Goal: Information Seeking & Learning: Learn about a topic

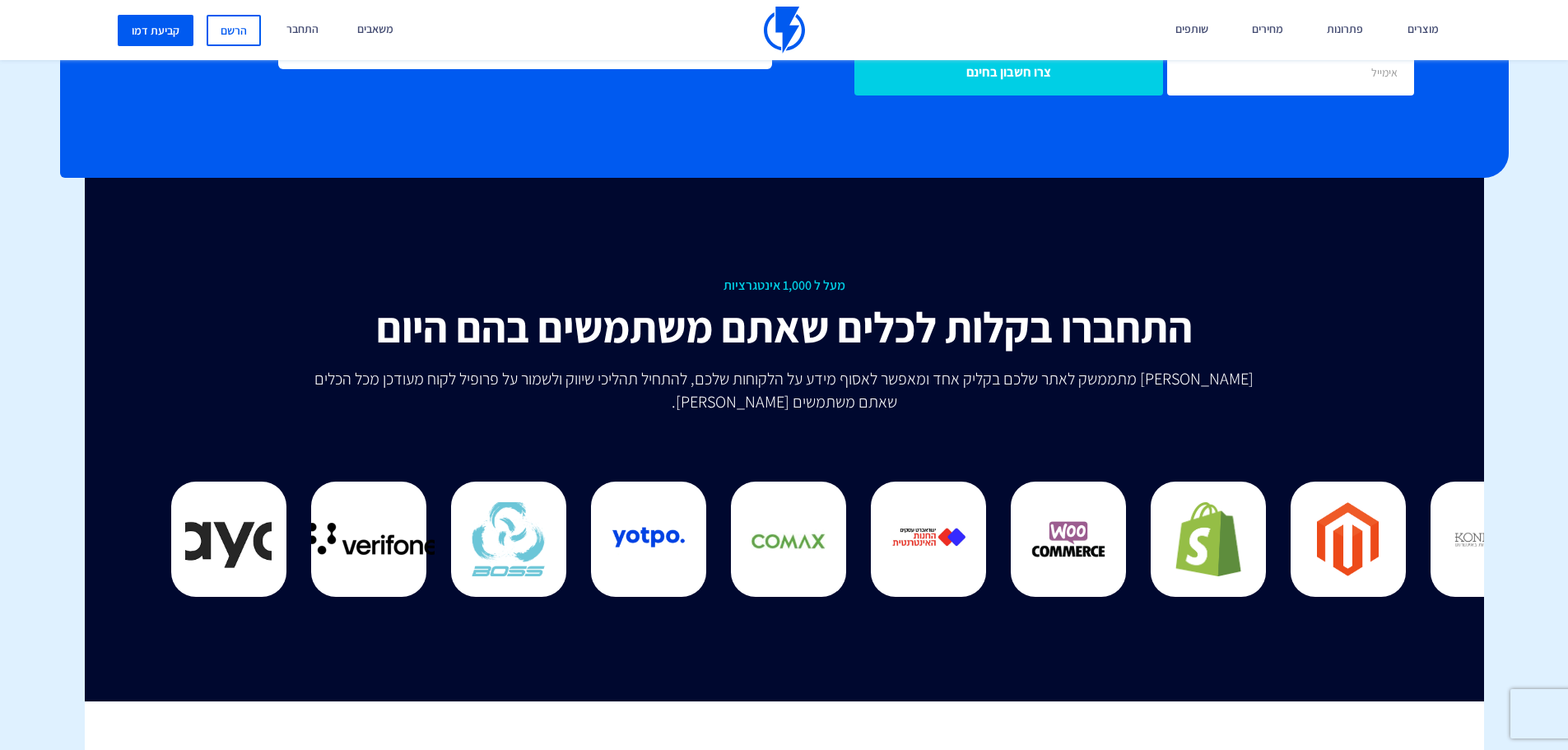
scroll to position [4115, 0]
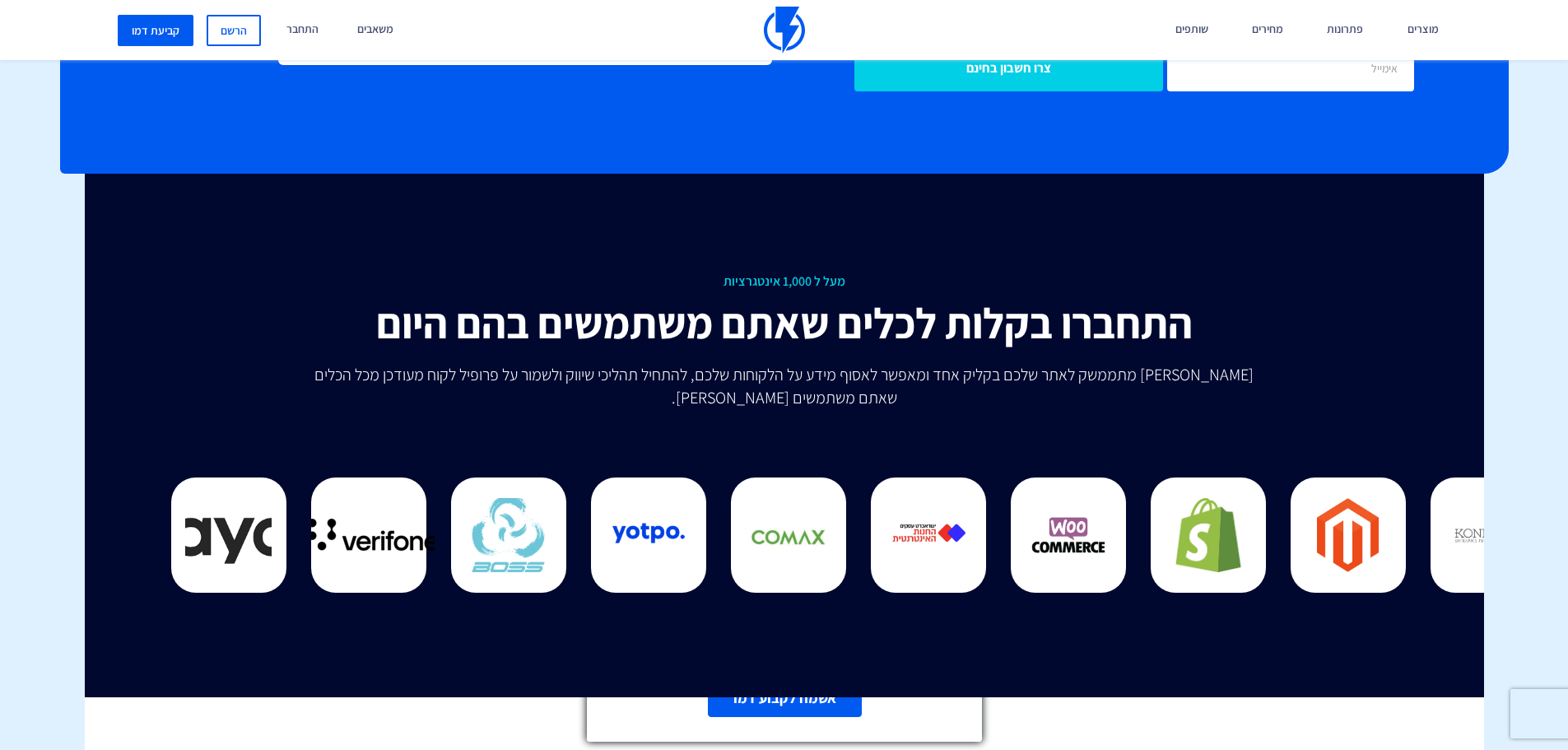
click at [967, 549] on icon at bounding box center [967, 544] width 14 height 14
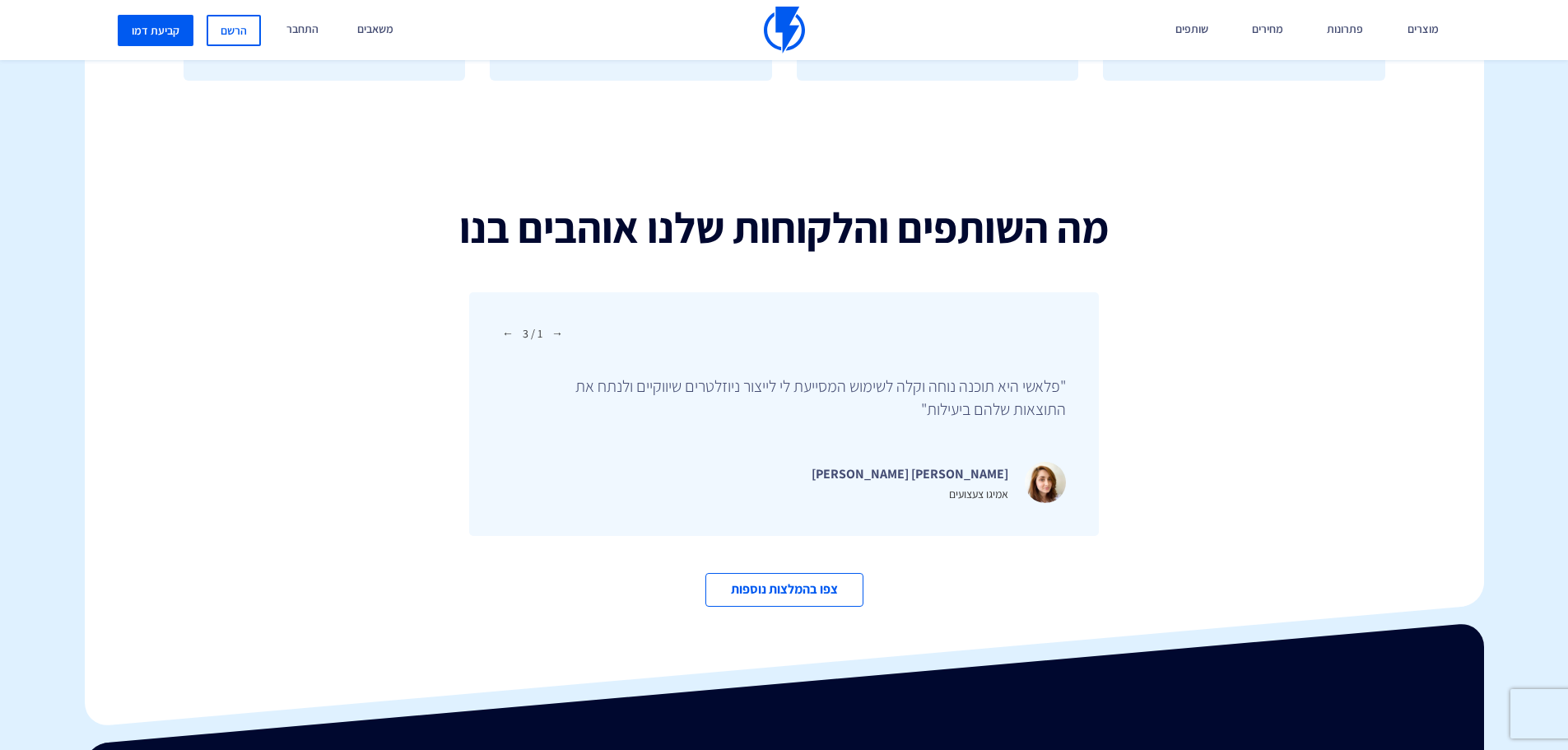
scroll to position [5349, 0]
click at [505, 324] on span "→" at bounding box center [508, 332] width 12 height 17
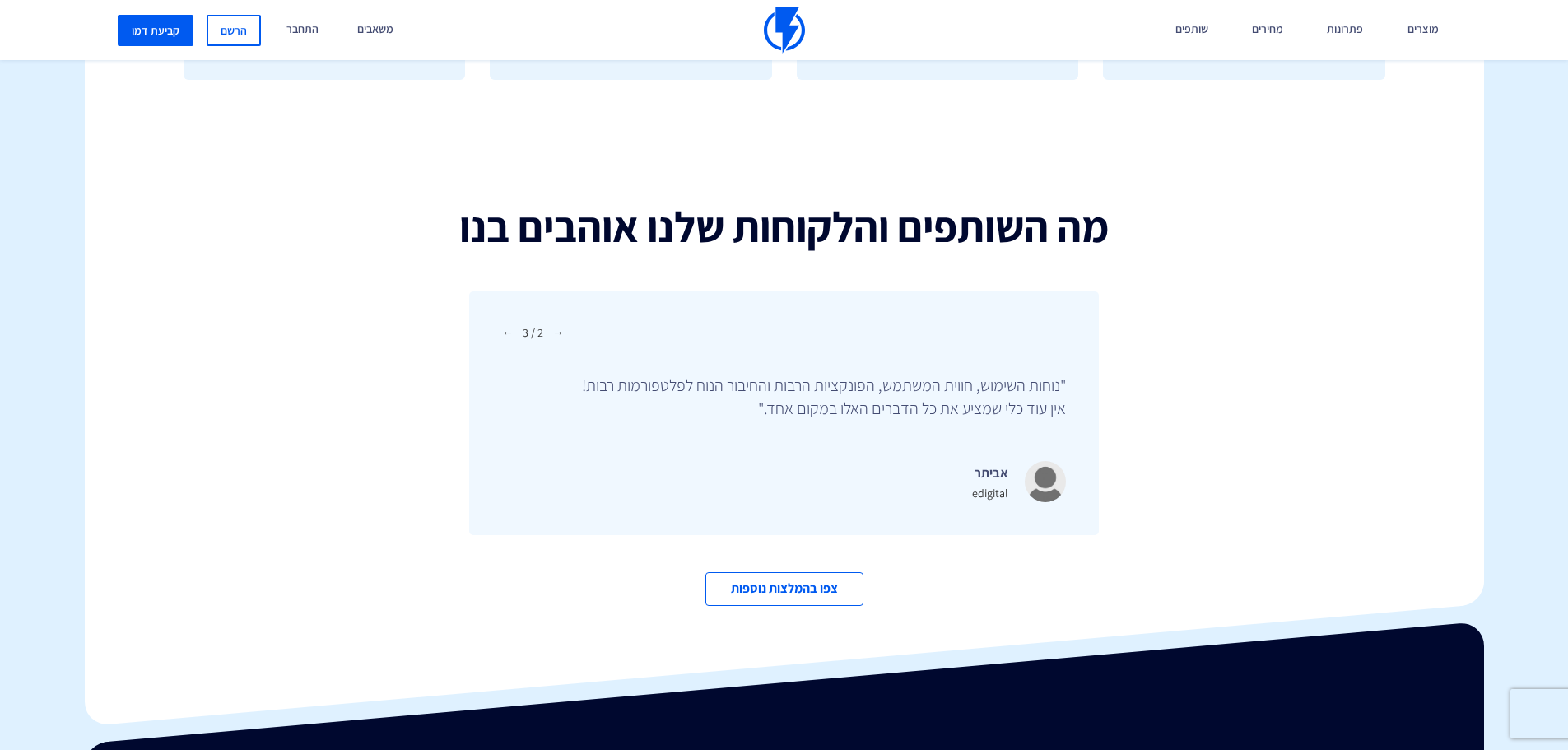
click at [505, 324] on span "→" at bounding box center [508, 332] width 12 height 17
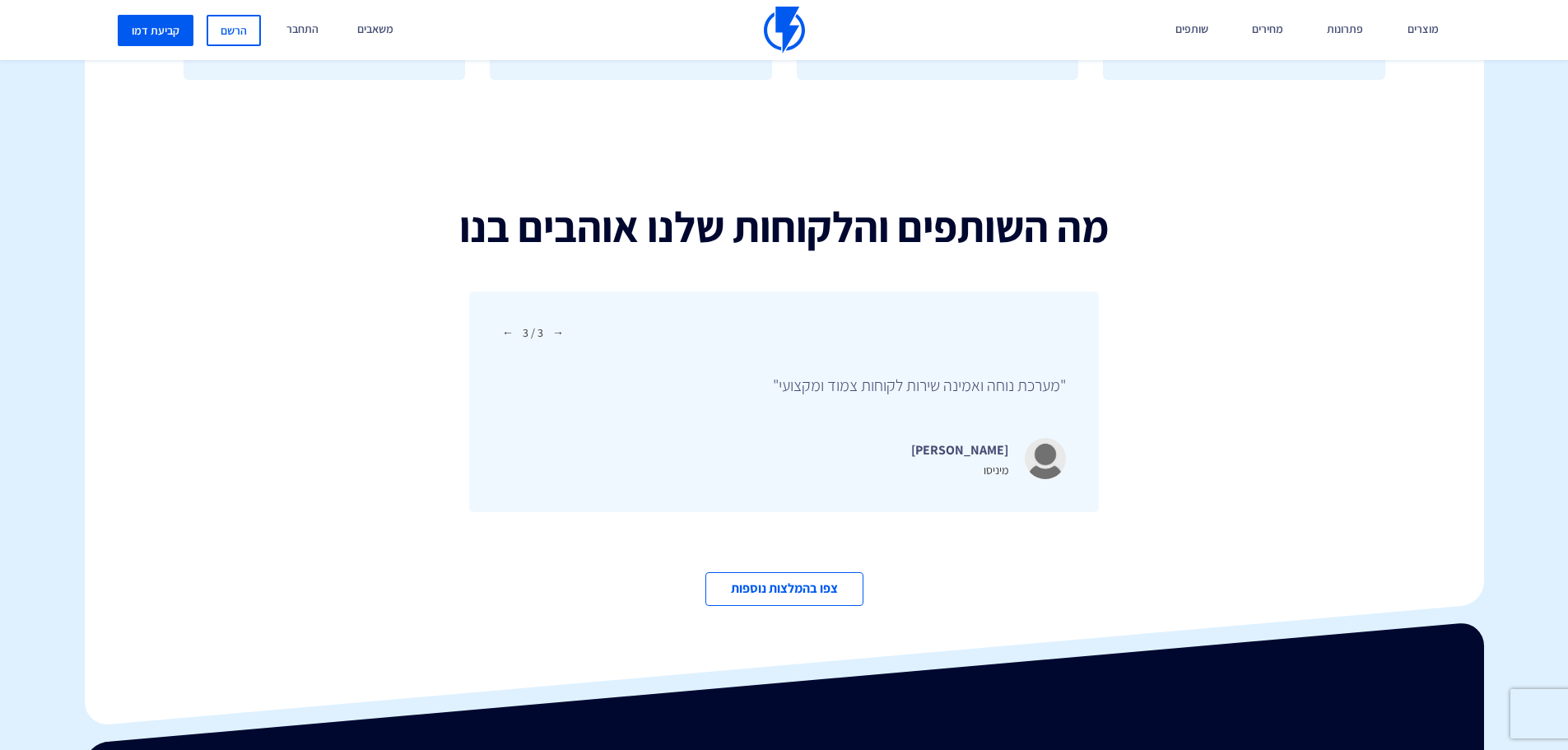
click at [505, 324] on span "→" at bounding box center [508, 332] width 12 height 17
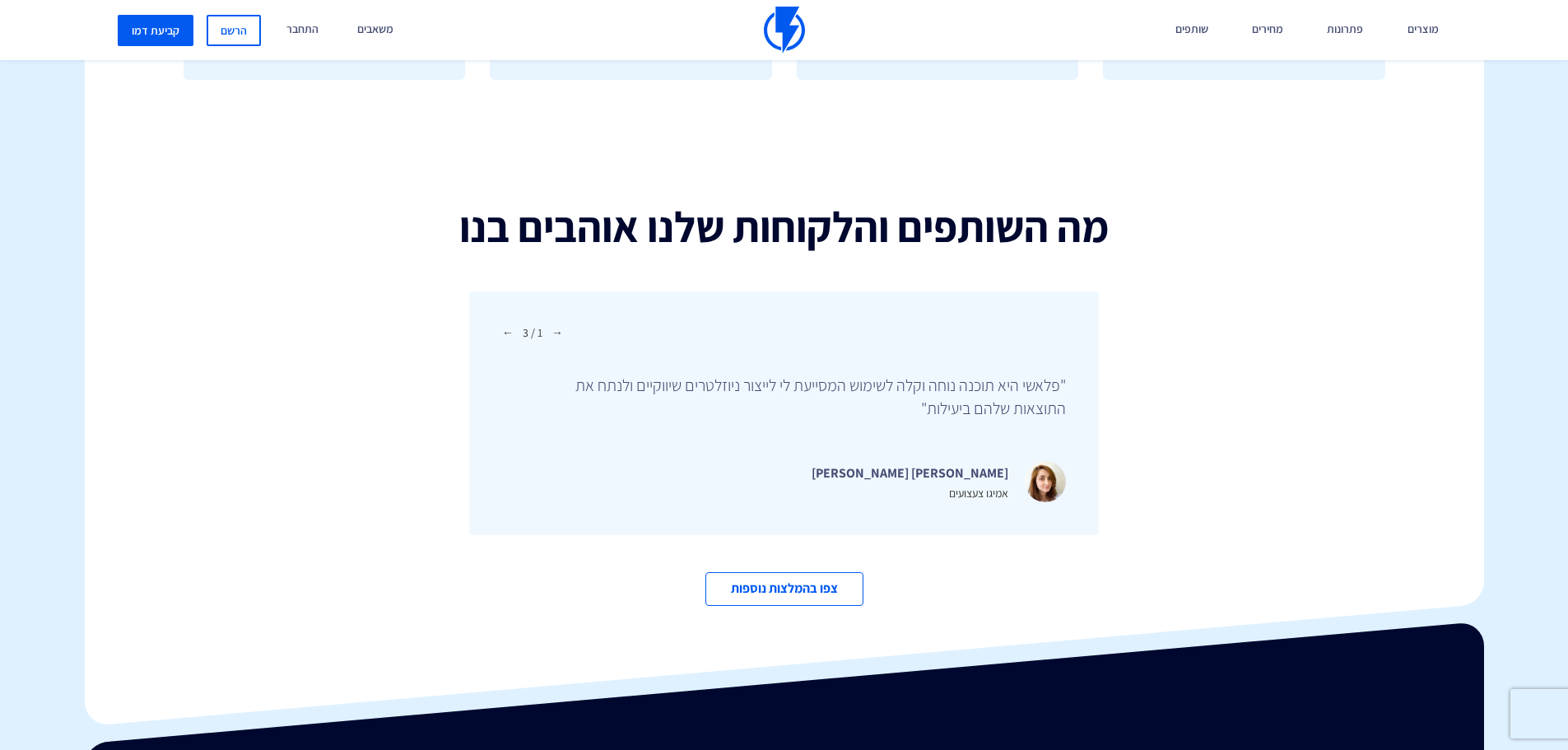
click at [505, 324] on span "→" at bounding box center [508, 332] width 12 height 17
click at [505, 324] on div "← 2 / 3 →" at bounding box center [534, 332] width 62 height 17
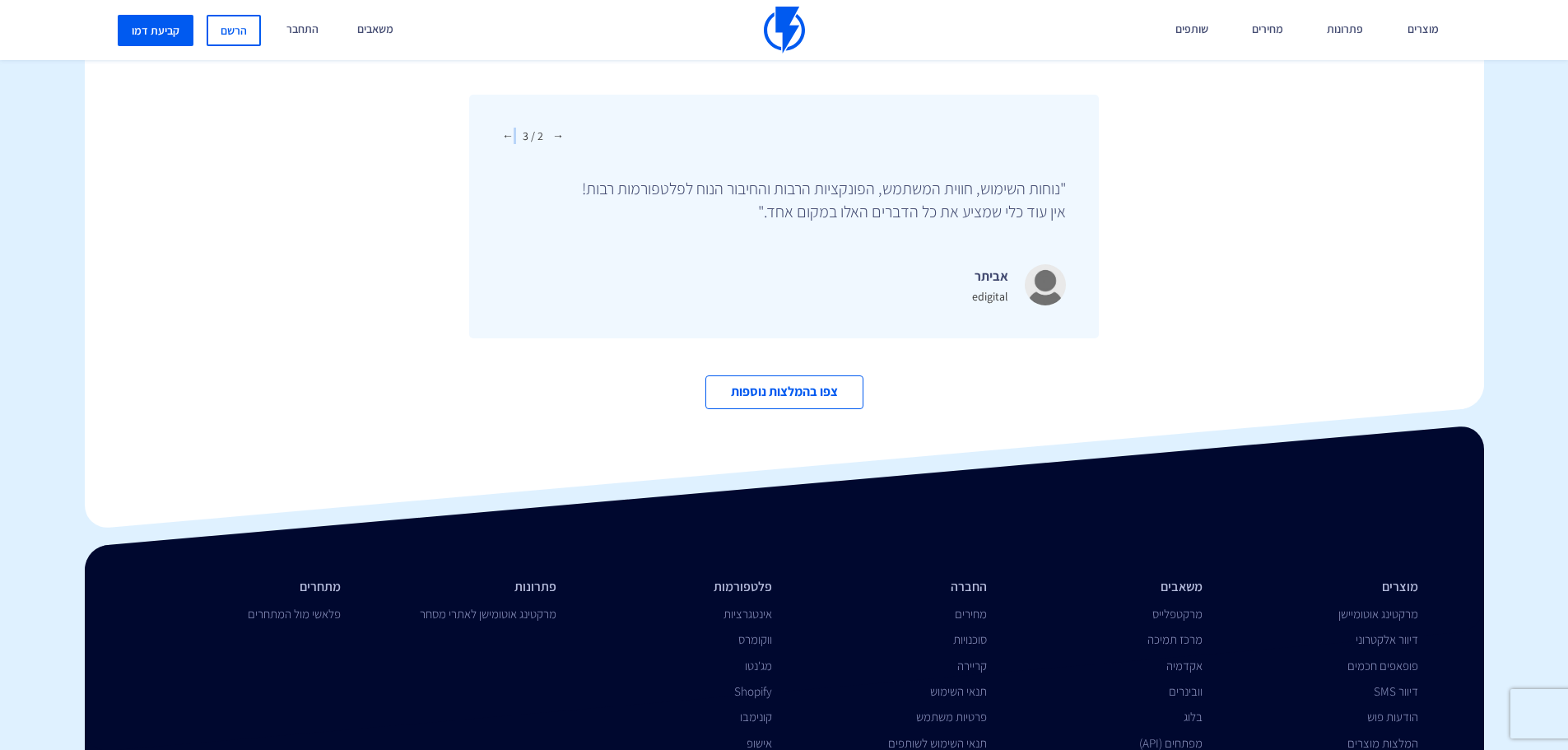
scroll to position [5649, 0]
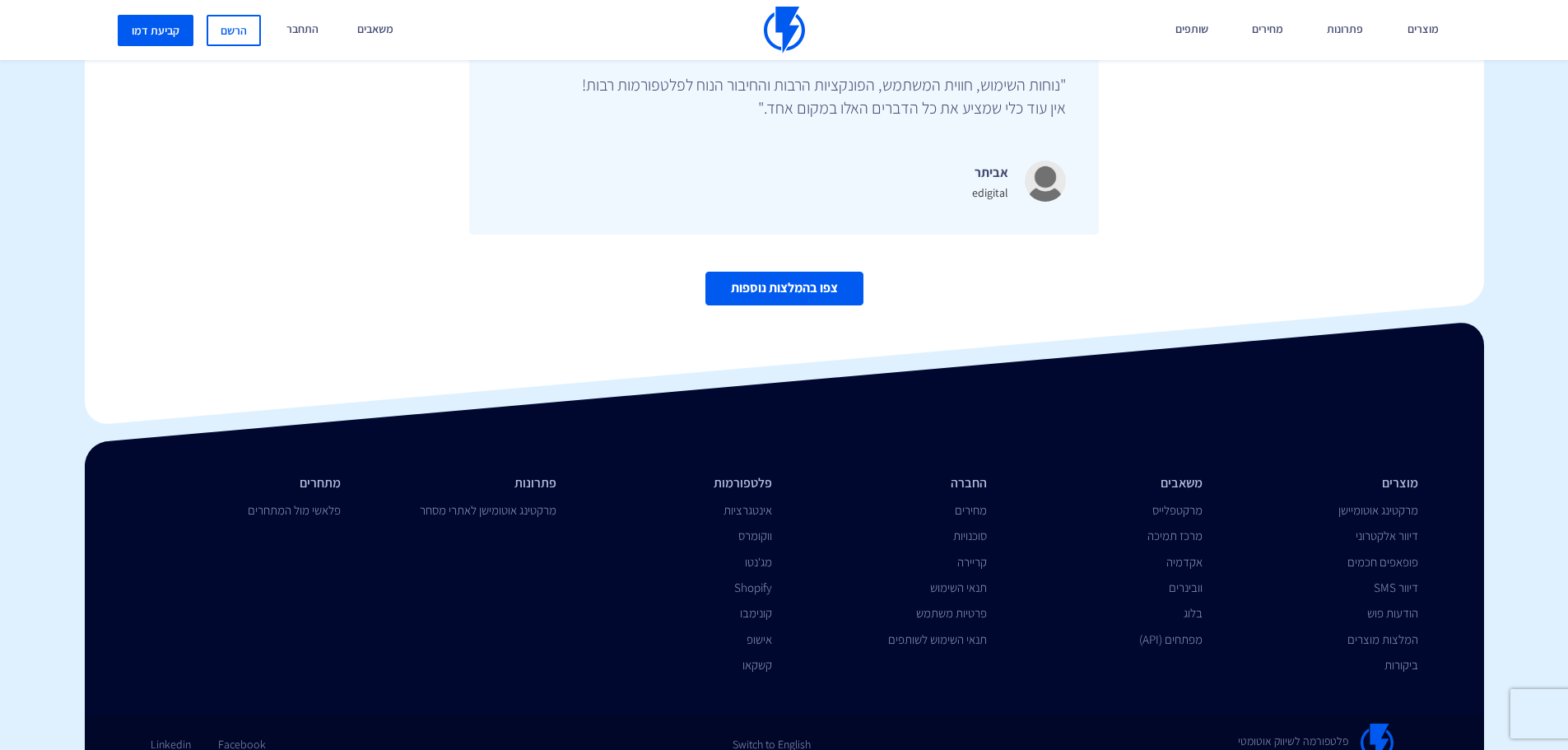
click at [739, 272] on link "צפו בהמלצות נוספות" at bounding box center [785, 288] width 158 height 34
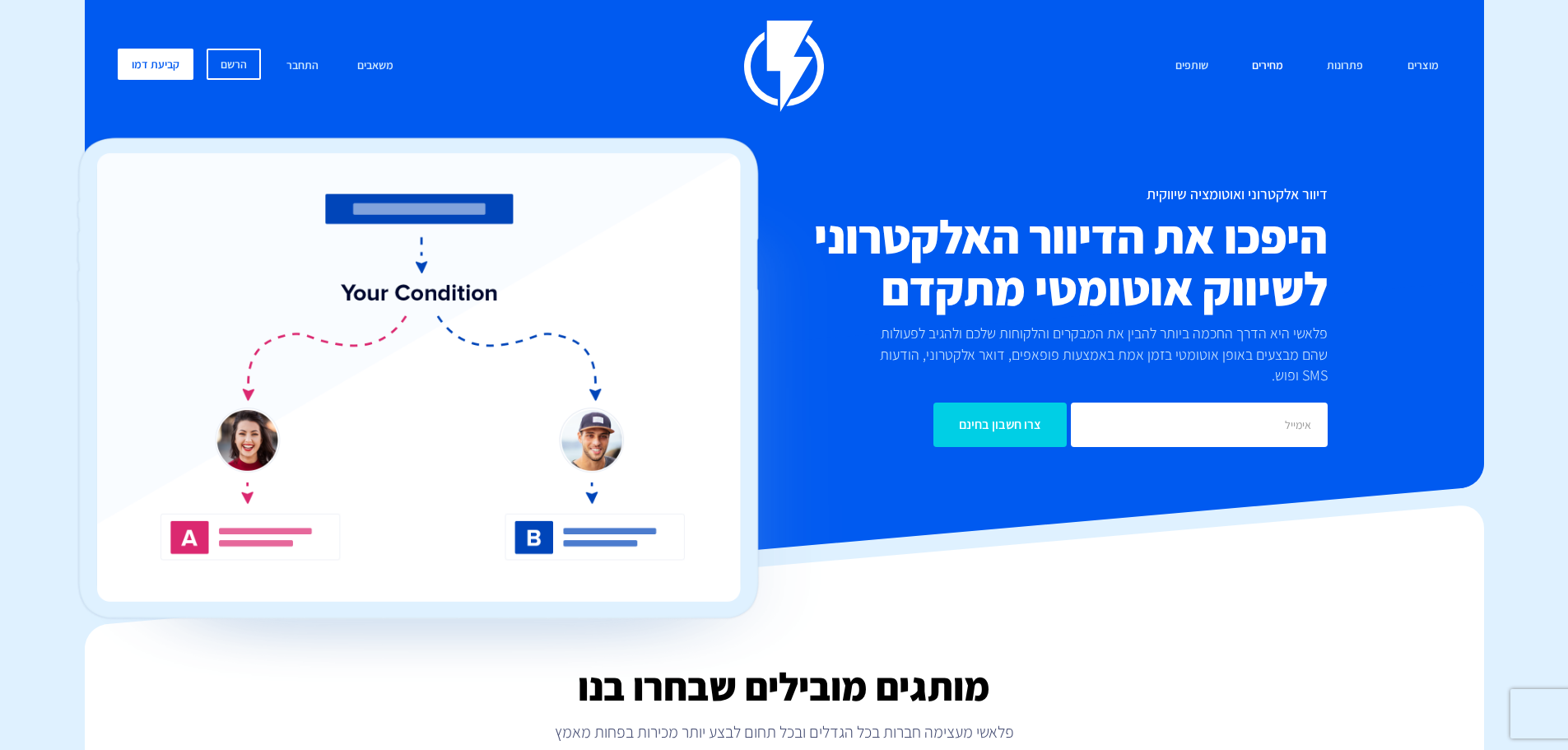
click at [1262, 60] on link "מחירים" at bounding box center [1267, 67] width 56 height 36
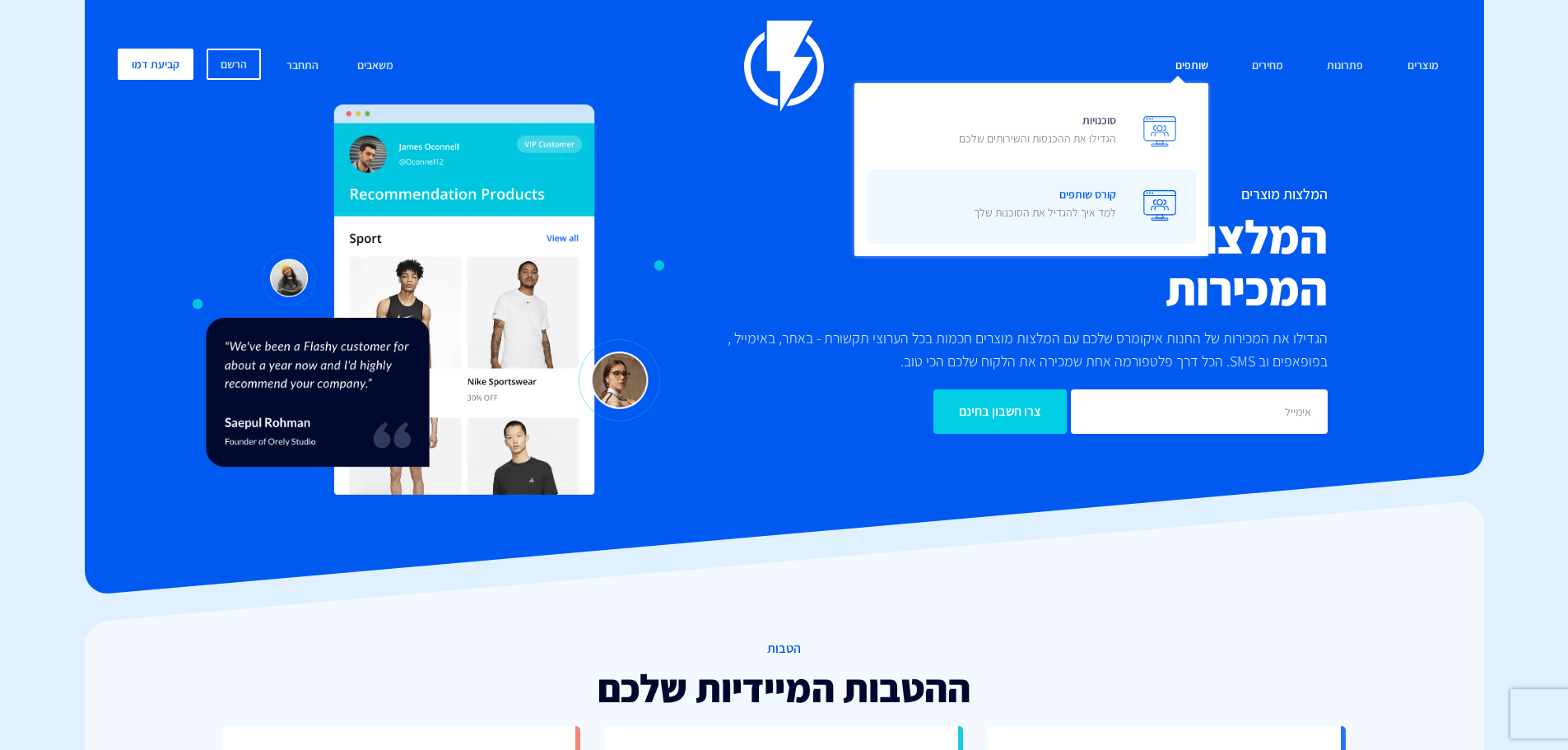
click at [1039, 198] on span "קורס שותפים למד איך להגדיל את הסוכנות שלך" at bounding box center [1045, 205] width 142 height 47
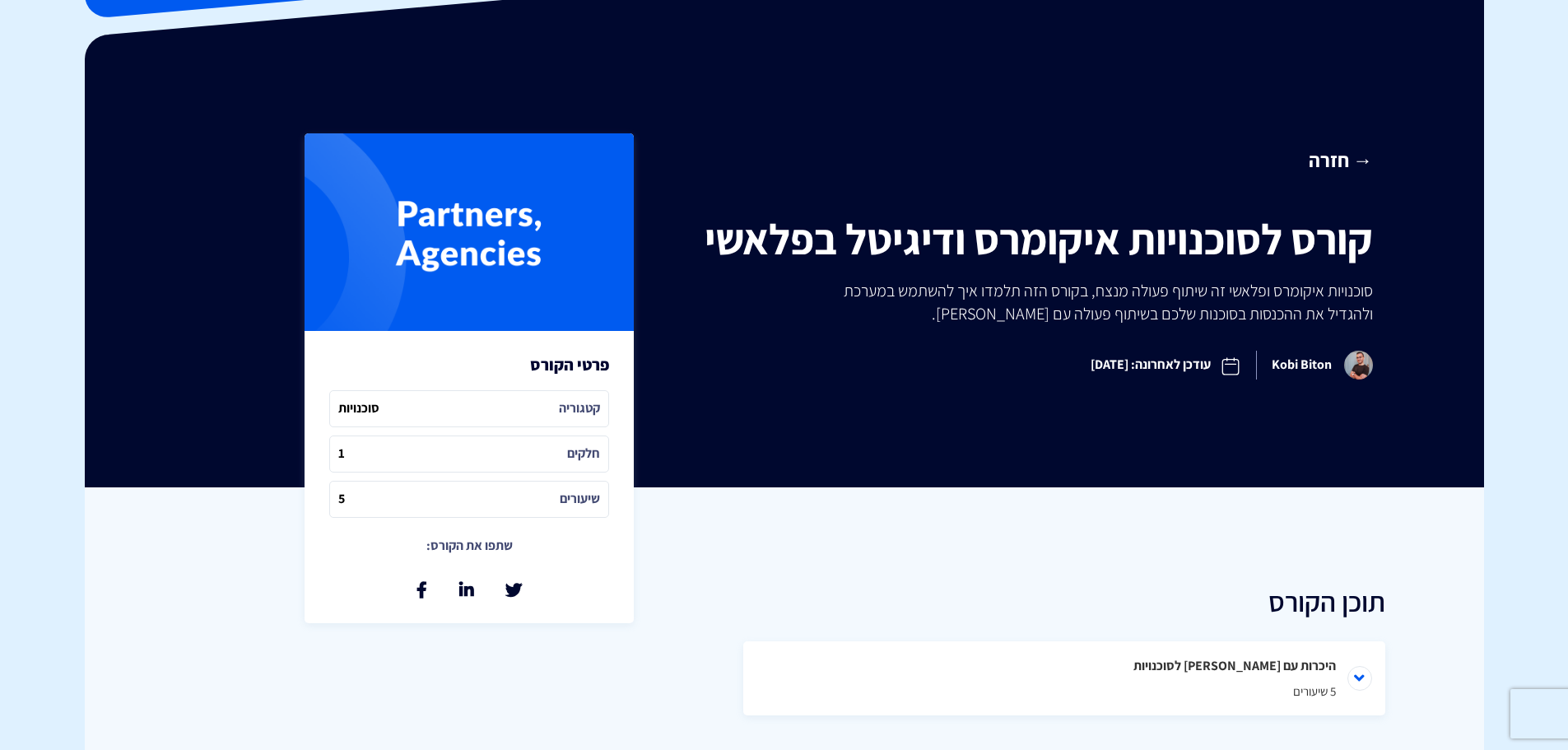
scroll to position [412, 0]
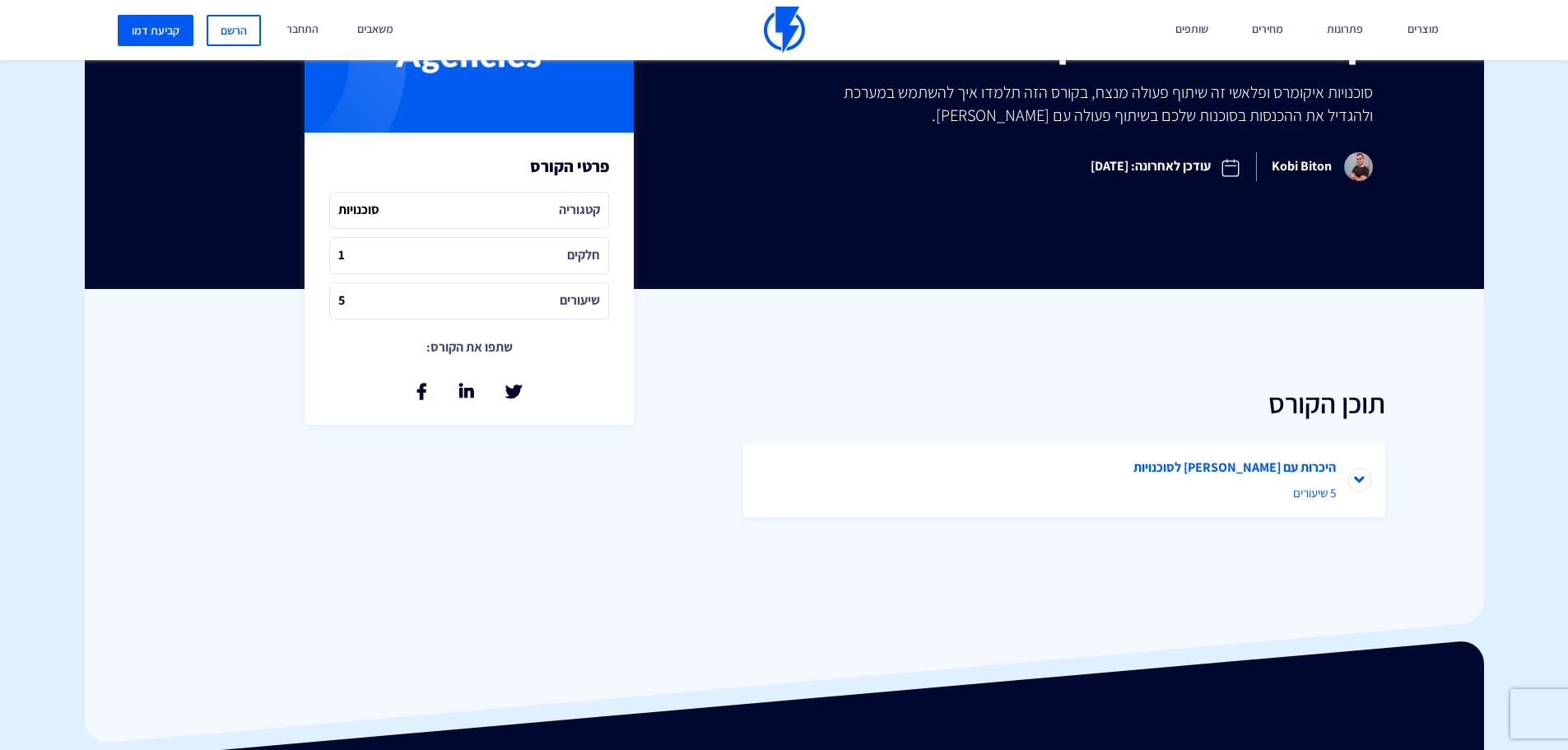
click at [1348, 485] on li "היכרות עם פלאשי לסוכנויות 5 שיעורים" at bounding box center [1064, 479] width 642 height 74
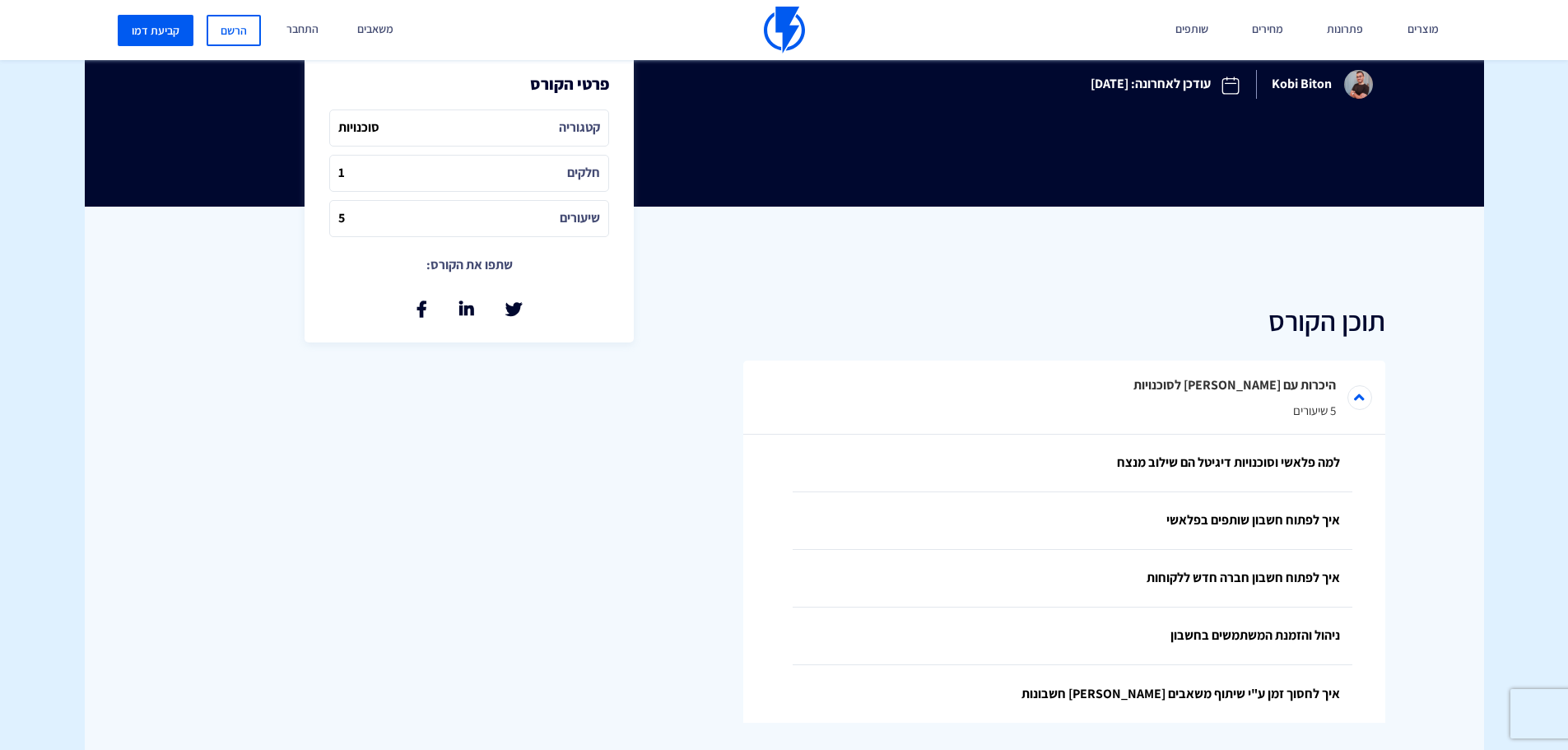
scroll to position [659, 0]
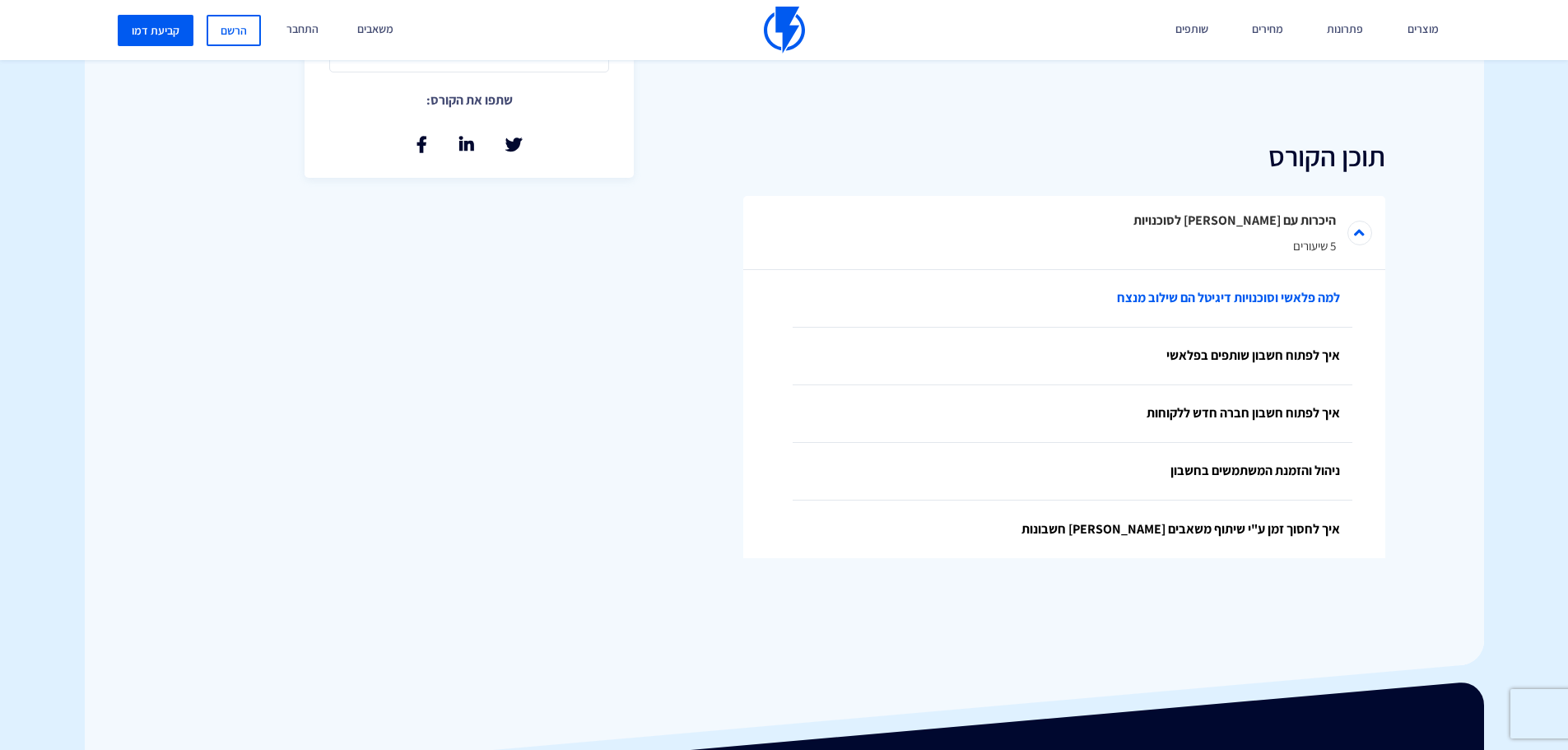
click at [1196, 286] on link "למה פלאשי וסוכנויות דיגיטל הם שילוב מנצח" at bounding box center [1073, 298] width 559 height 58
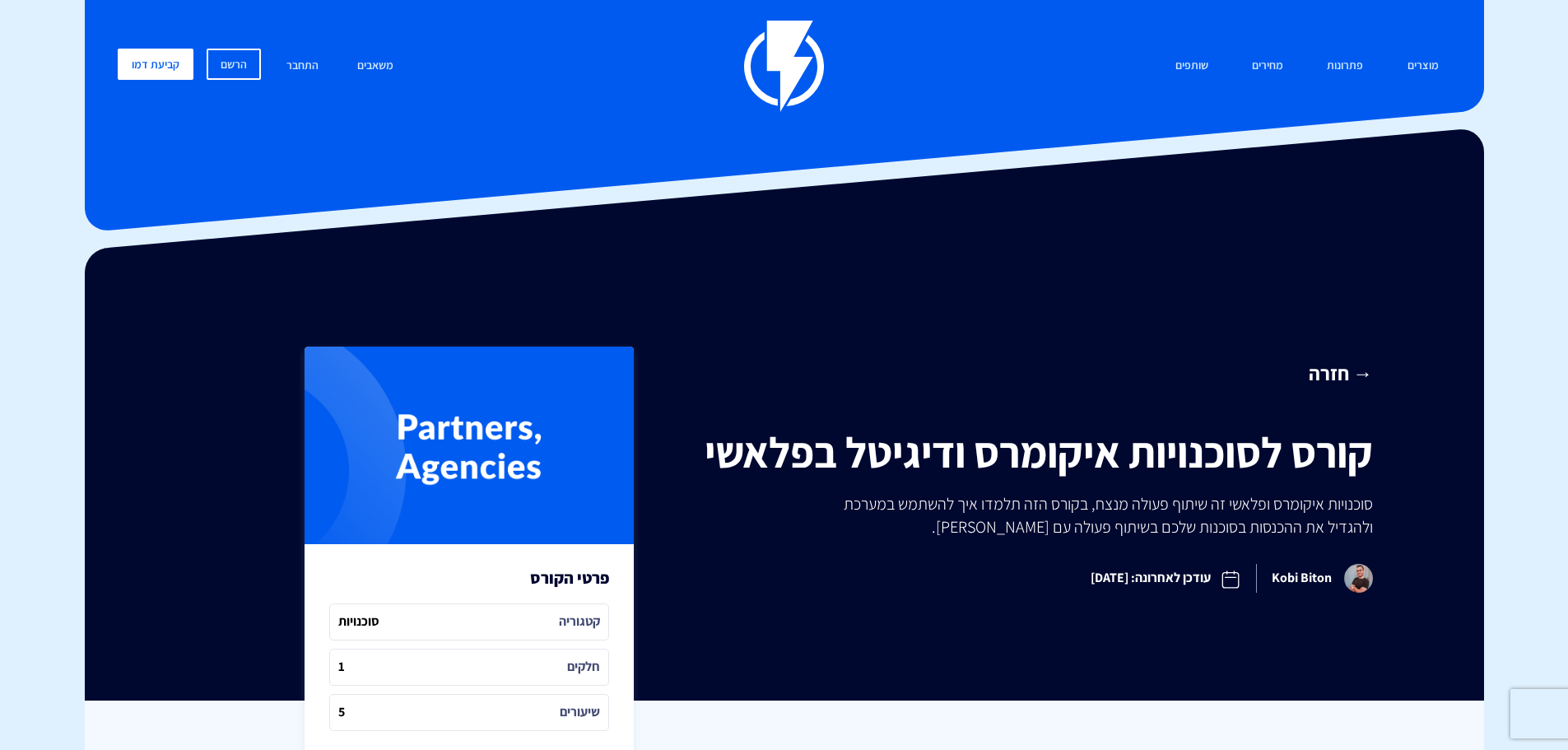
click at [824, 71] on div "מוצרים שיווק אוטומטי הפכו את השיווק לאוטומטי דיוור אלקטרוני שלחו את המסר הנכון …" at bounding box center [785, 66] width 1358 height 91
click at [809, 82] on img at bounding box center [784, 66] width 80 height 91
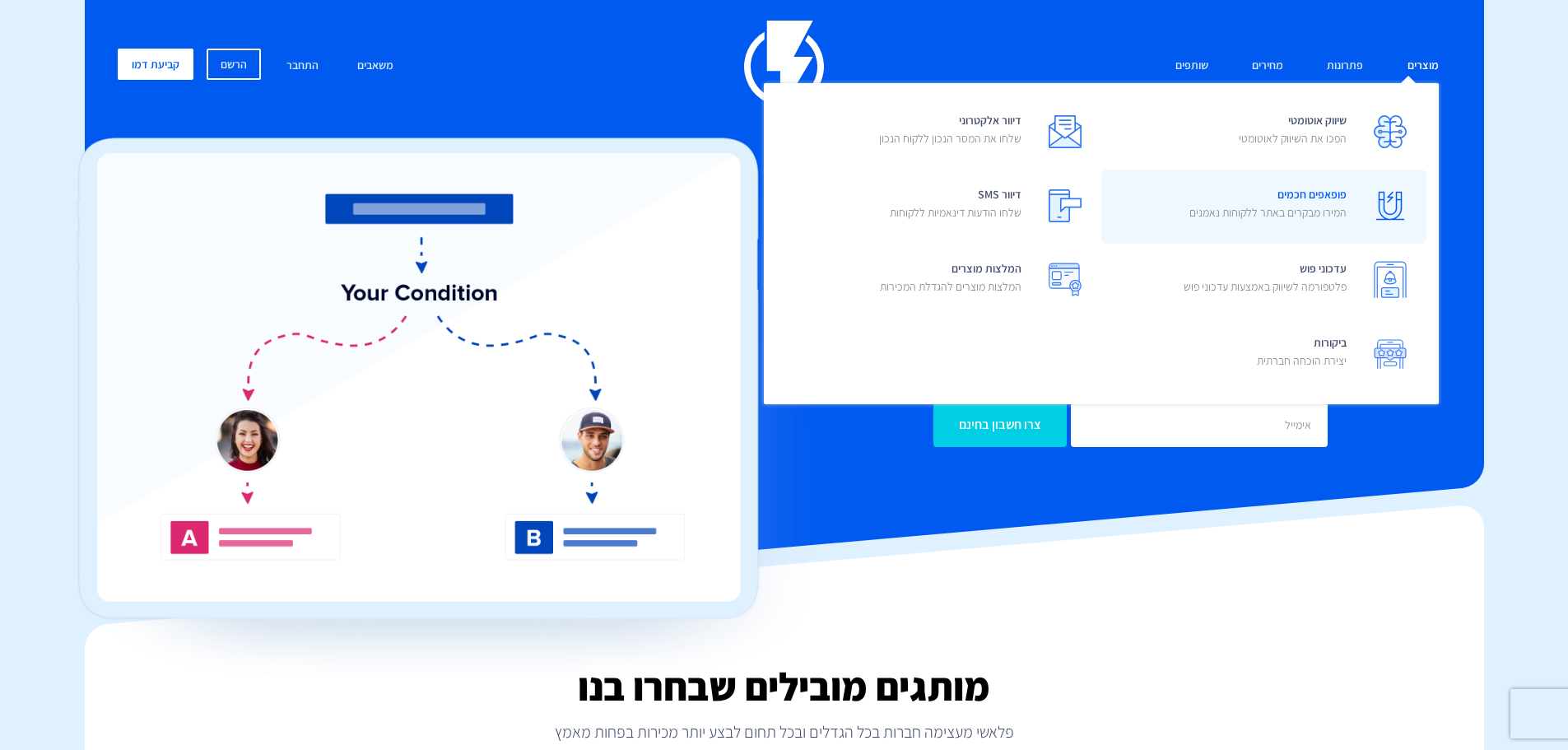
click at [1299, 196] on span "פופאפים חכמים המירו מבקרים באתר ללקוחות נאמנים" at bounding box center [1268, 205] width 157 height 47
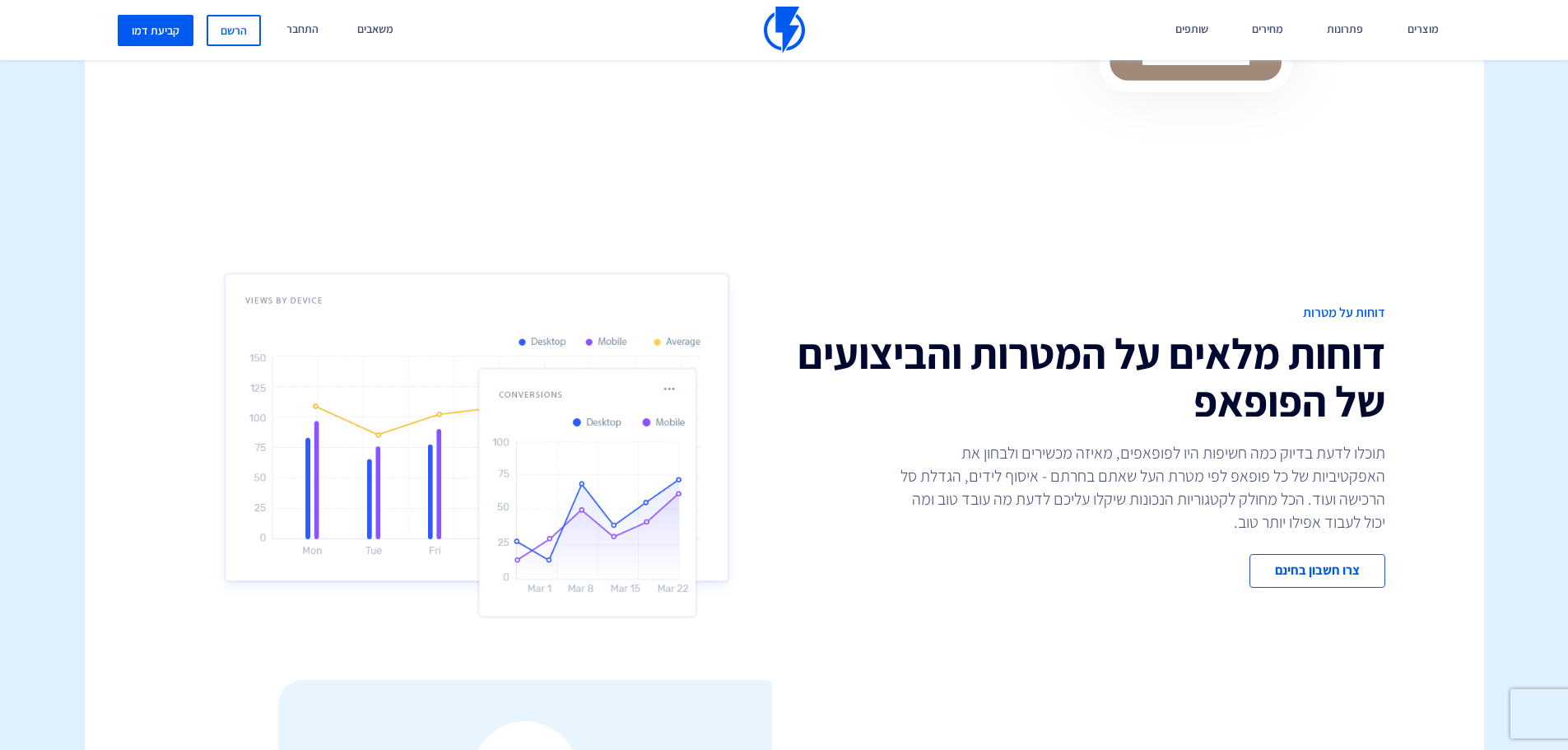
scroll to position [3539, 0]
